Goal: Information Seeking & Learning: Learn about a topic

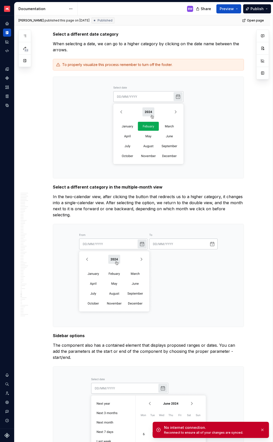
scroll to position [6198, 0]
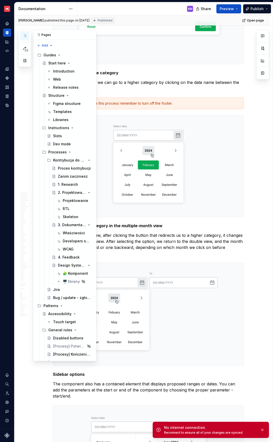
click at [27, 36] on button "button" at bounding box center [24, 35] width 9 height 9
type textarea "*"
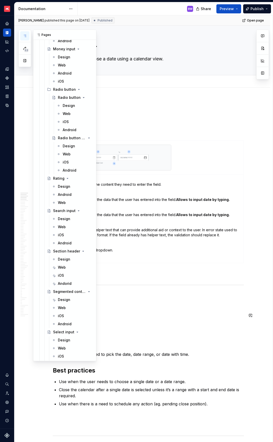
scroll to position [2078, 0]
click at [63, 308] on div "Web" at bounding box center [62, 306] width 8 height 5
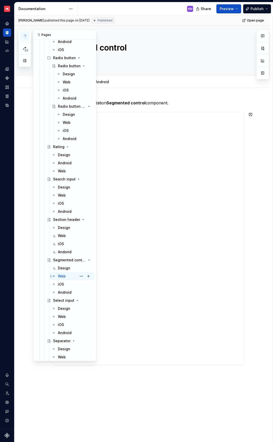
scroll to position [2112, 0]
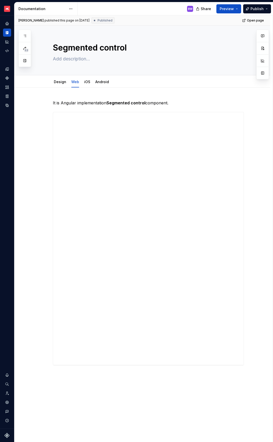
type textarea "*"
